Goal: Information Seeking & Learning: Learn about a topic

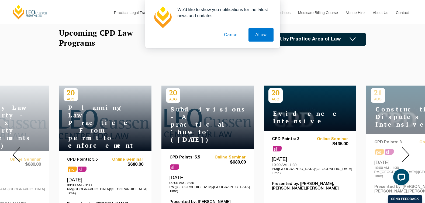
click at [19, 147] on img at bounding box center [16, 154] width 8 height 15
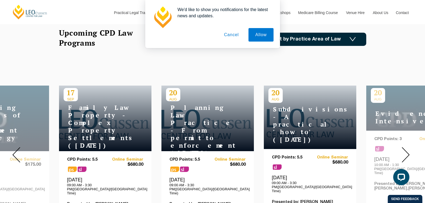
click at [19, 150] on img at bounding box center [16, 154] width 8 height 15
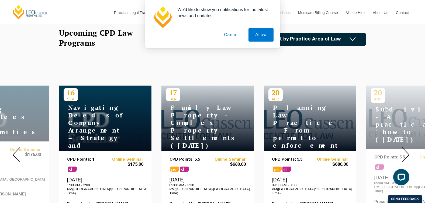
click at [19, 150] on img at bounding box center [16, 154] width 8 height 15
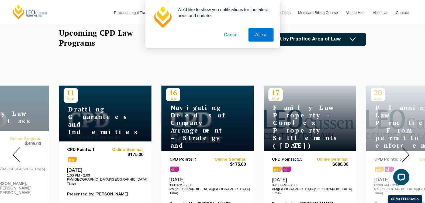
click at [19, 150] on img at bounding box center [16, 154] width 8 height 15
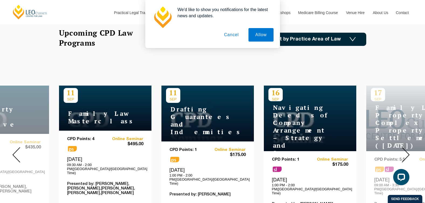
click at [19, 150] on img at bounding box center [16, 154] width 8 height 15
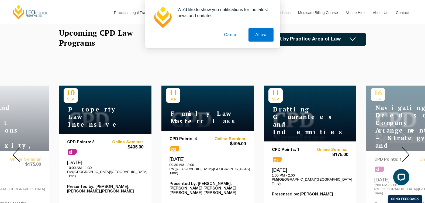
click at [19, 150] on img at bounding box center [16, 154] width 8 height 15
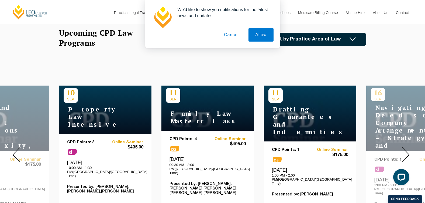
click at [19, 150] on img at bounding box center [16, 154] width 8 height 15
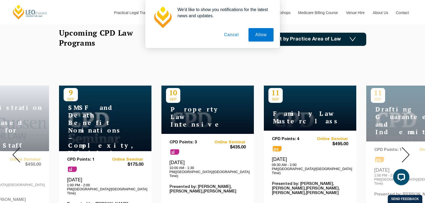
click at [19, 150] on img at bounding box center [16, 154] width 8 height 15
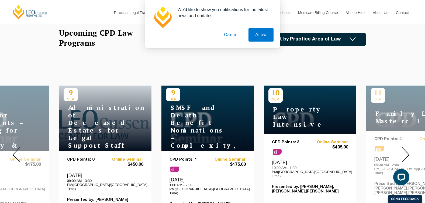
click at [18, 150] on img at bounding box center [16, 154] width 8 height 15
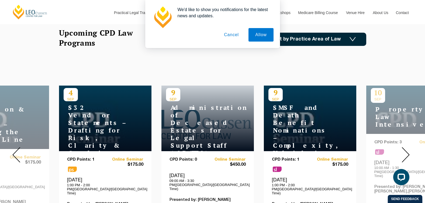
click at [18, 150] on img at bounding box center [16, 154] width 8 height 15
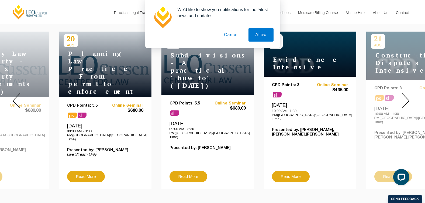
click at [231, 34] on button "Cancel" at bounding box center [231, 34] width 28 height 13
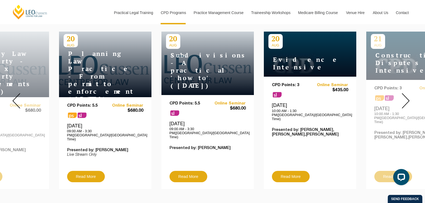
click at [408, 95] on img at bounding box center [406, 100] width 8 height 15
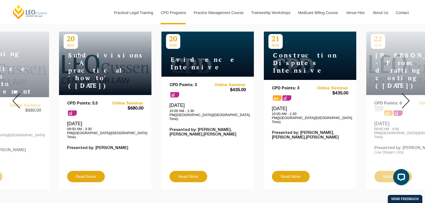
click at [408, 95] on img at bounding box center [406, 100] width 8 height 15
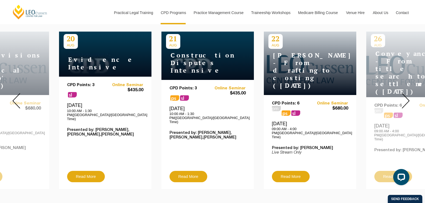
click at [408, 95] on img at bounding box center [406, 100] width 8 height 15
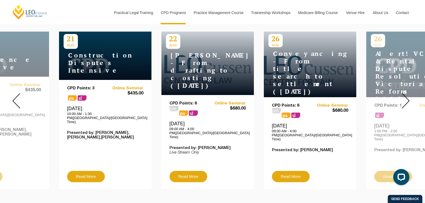
click at [408, 95] on img at bounding box center [406, 100] width 8 height 15
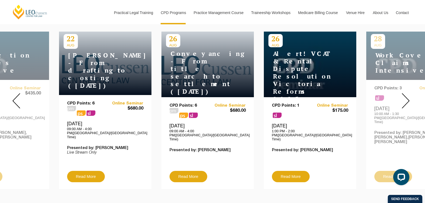
click at [408, 95] on img at bounding box center [406, 100] width 8 height 15
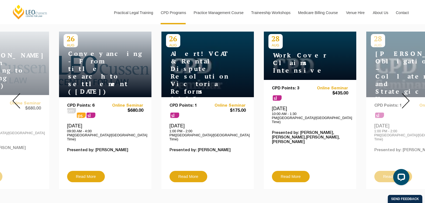
click at [408, 95] on img at bounding box center [406, 100] width 8 height 15
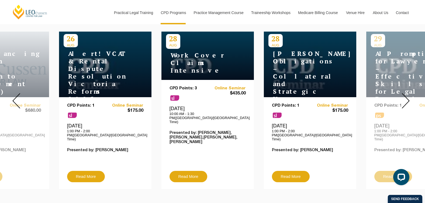
click at [408, 95] on img at bounding box center [406, 100] width 8 height 15
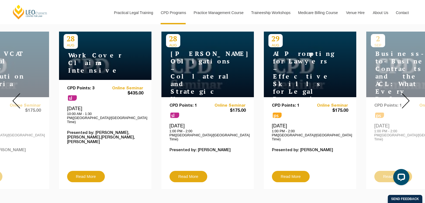
click at [409, 95] on img at bounding box center [406, 100] width 8 height 15
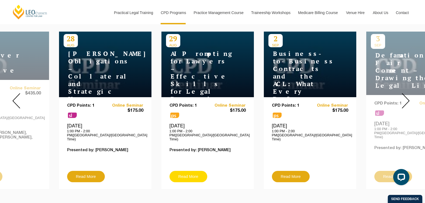
drag, startPoint x: 214, startPoint y: 61, endPoint x: 190, endPoint y: 168, distance: 108.9
click at [406, 98] on img at bounding box center [406, 100] width 8 height 15
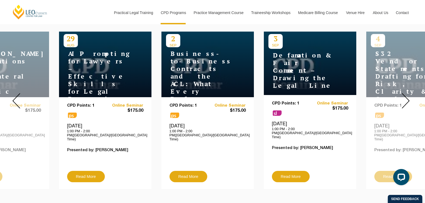
click at [406, 98] on img at bounding box center [406, 100] width 8 height 15
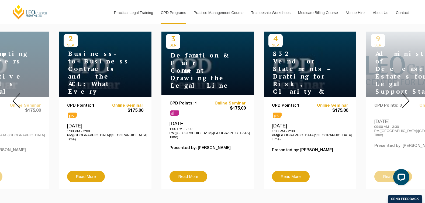
click at [406, 98] on img at bounding box center [406, 100] width 8 height 15
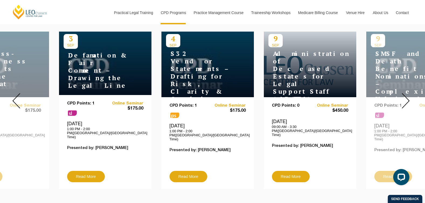
click at [406, 98] on img at bounding box center [406, 100] width 8 height 15
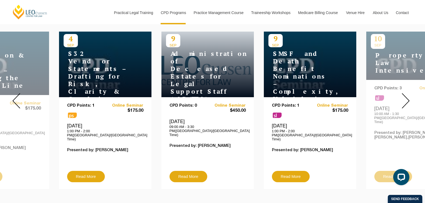
click at [406, 98] on img at bounding box center [406, 100] width 8 height 15
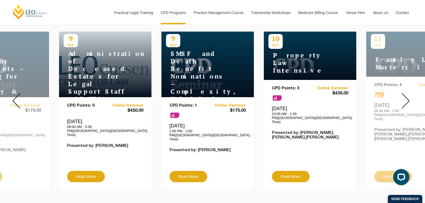
click at [406, 98] on img at bounding box center [406, 100] width 8 height 15
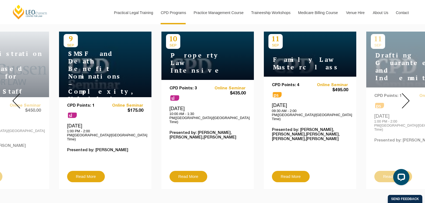
click at [406, 98] on img at bounding box center [406, 100] width 8 height 15
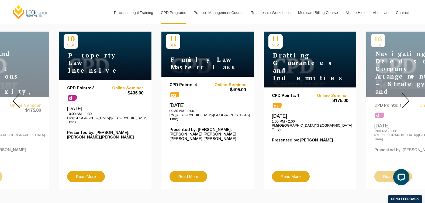
click at [406, 98] on img at bounding box center [406, 100] width 8 height 15
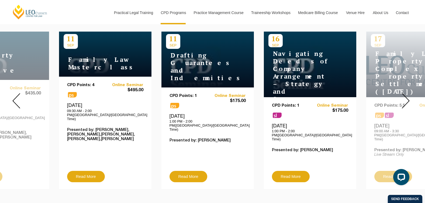
click at [406, 98] on img at bounding box center [406, 100] width 8 height 15
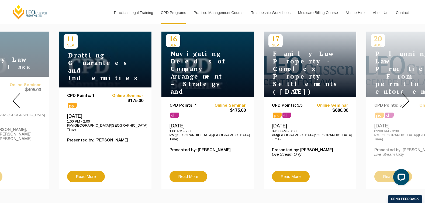
click at [406, 98] on img at bounding box center [406, 100] width 8 height 15
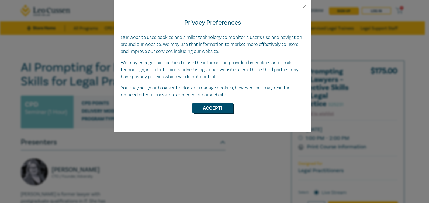
click at [221, 106] on button "Accept!" at bounding box center [213, 108] width 40 height 10
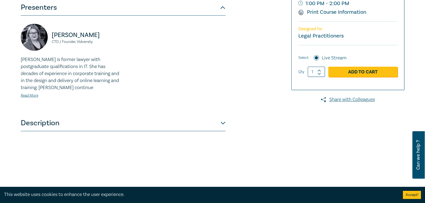
scroll to position [135, 0]
click at [219, 128] on button "Description" at bounding box center [123, 123] width 205 height 16
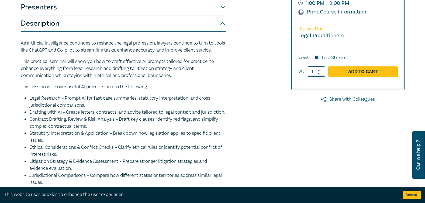
click at [45, 8] on button "Presenters" at bounding box center [123, 7] width 205 height 16
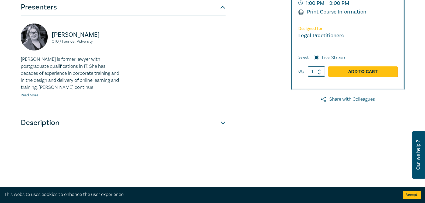
click at [88, 125] on button "Description" at bounding box center [123, 123] width 205 height 16
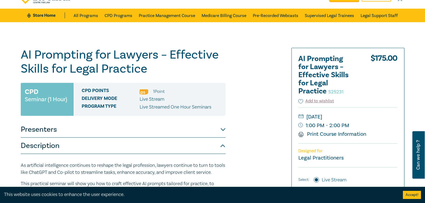
scroll to position [0, 0]
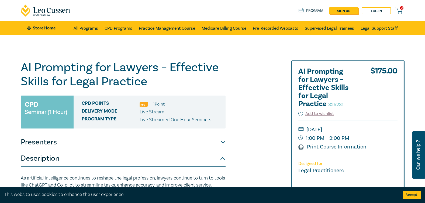
click at [269, 124] on div "AI Prompting for Lawyers – Effective Skills for Legal Practice S25231 CPD Semin…" at bounding box center [148, 205] width 260 height 291
drag, startPoint x: 253, startPoint y: 107, endPoint x: 231, endPoint y: 9, distance: 100.5
click at [253, 107] on div "AI Prompting for Lawyers – Effective Skills for Legal Practice S25231 CPD Semin…" at bounding box center [148, 205] width 260 height 291
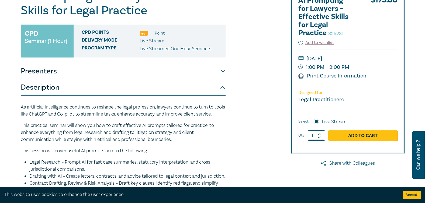
scroll to position [108, 0]
